Goal: Task Accomplishment & Management: Use online tool/utility

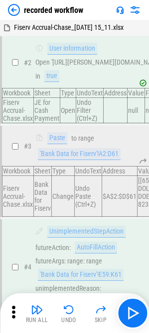
scroll to position [847, 0]
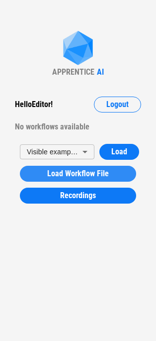
click at [65, 174] on span "Load Workflow File" at bounding box center [78, 174] width 62 height 8
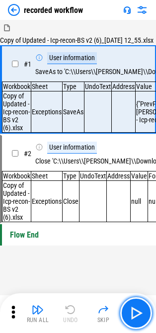
click at [139, 320] on img "button" at bounding box center [136, 313] width 16 height 16
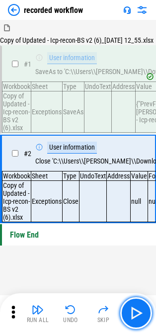
click at [139, 320] on img "button" at bounding box center [136, 313] width 16 height 16
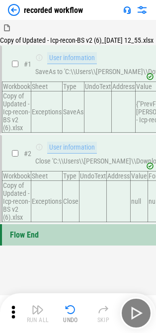
click at [139, 320] on div "Run All Undo Skip" at bounding box center [79, 313] width 146 height 32
click at [54, 125] on td "Exceptions" at bounding box center [46, 112] width 31 height 41
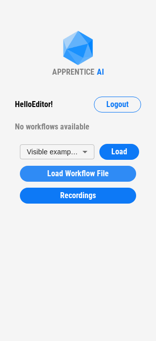
click at [66, 176] on span "Load Workflow File" at bounding box center [78, 174] width 62 height 8
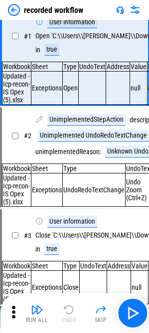
scroll to position [96, 0]
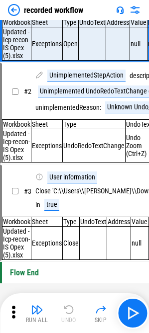
click at [148, 326] on div "Run All Undo Skip" at bounding box center [74, 313] width 149 height 40
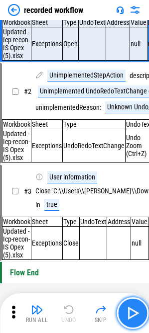
click at [143, 323] on button "button" at bounding box center [132, 313] width 32 height 32
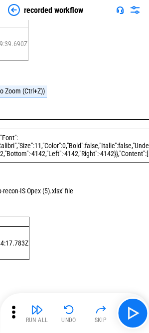
scroll to position [96, 393]
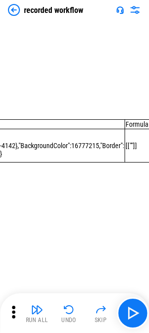
drag, startPoint x: 59, startPoint y: 152, endPoint x: 136, endPoint y: 47, distance: 129.9
